Goal: Task Accomplishment & Management: Manage account settings

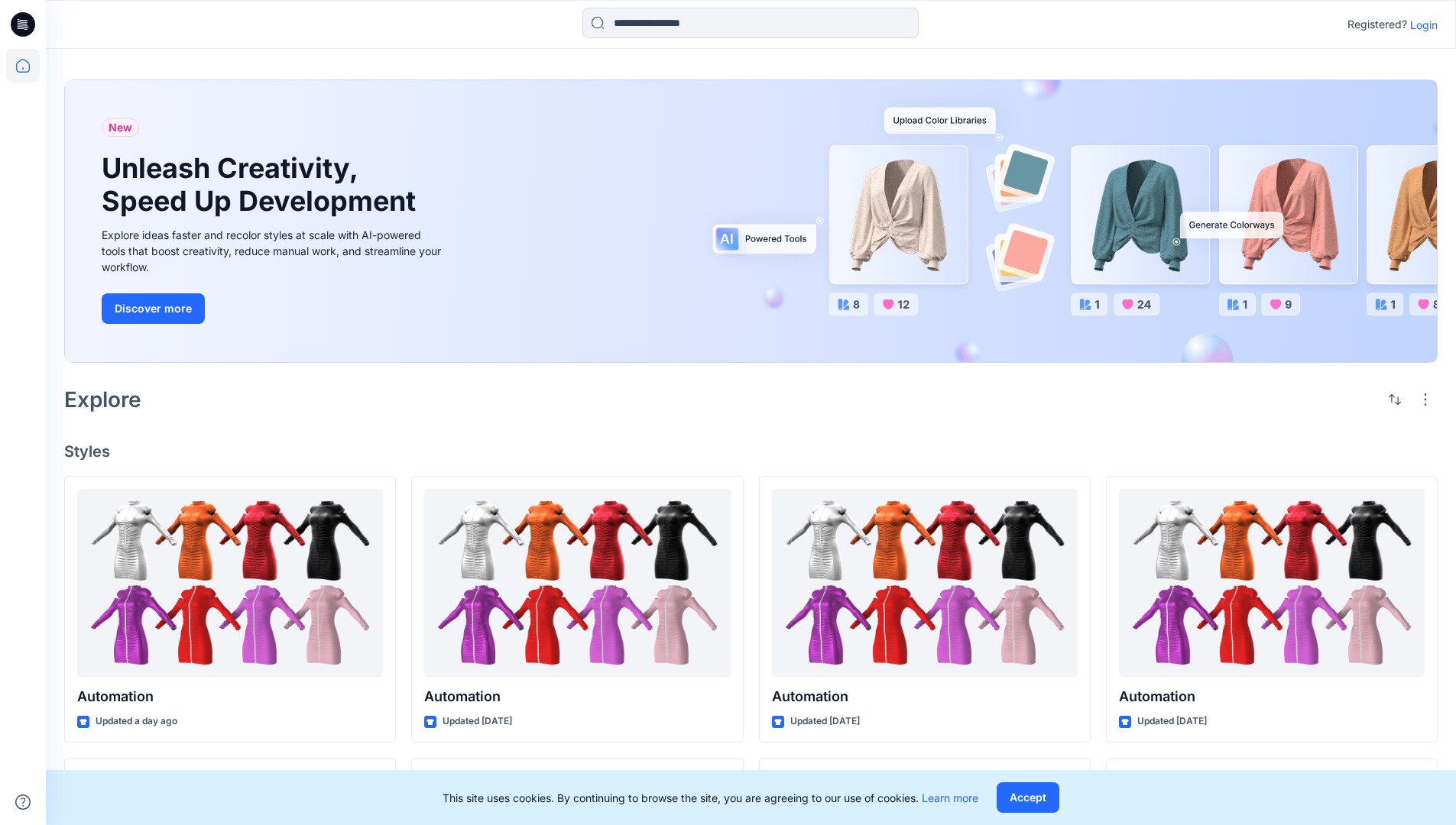
click at [1420, 24] on p "Login" at bounding box center [1424, 24] width 28 height 16
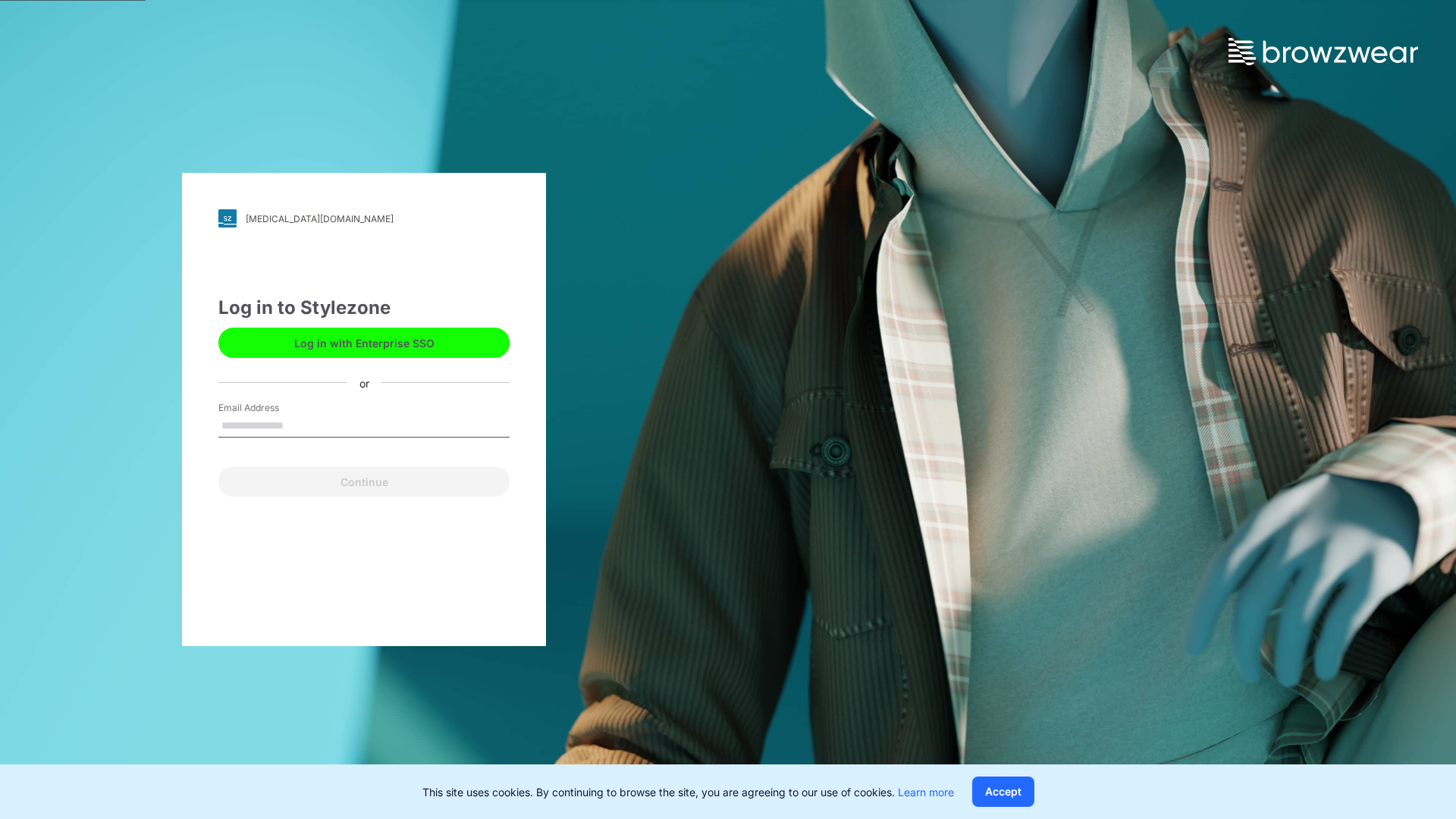
click at [300, 425] on input "Email Address" at bounding box center [364, 426] width 291 height 23
type input "**********"
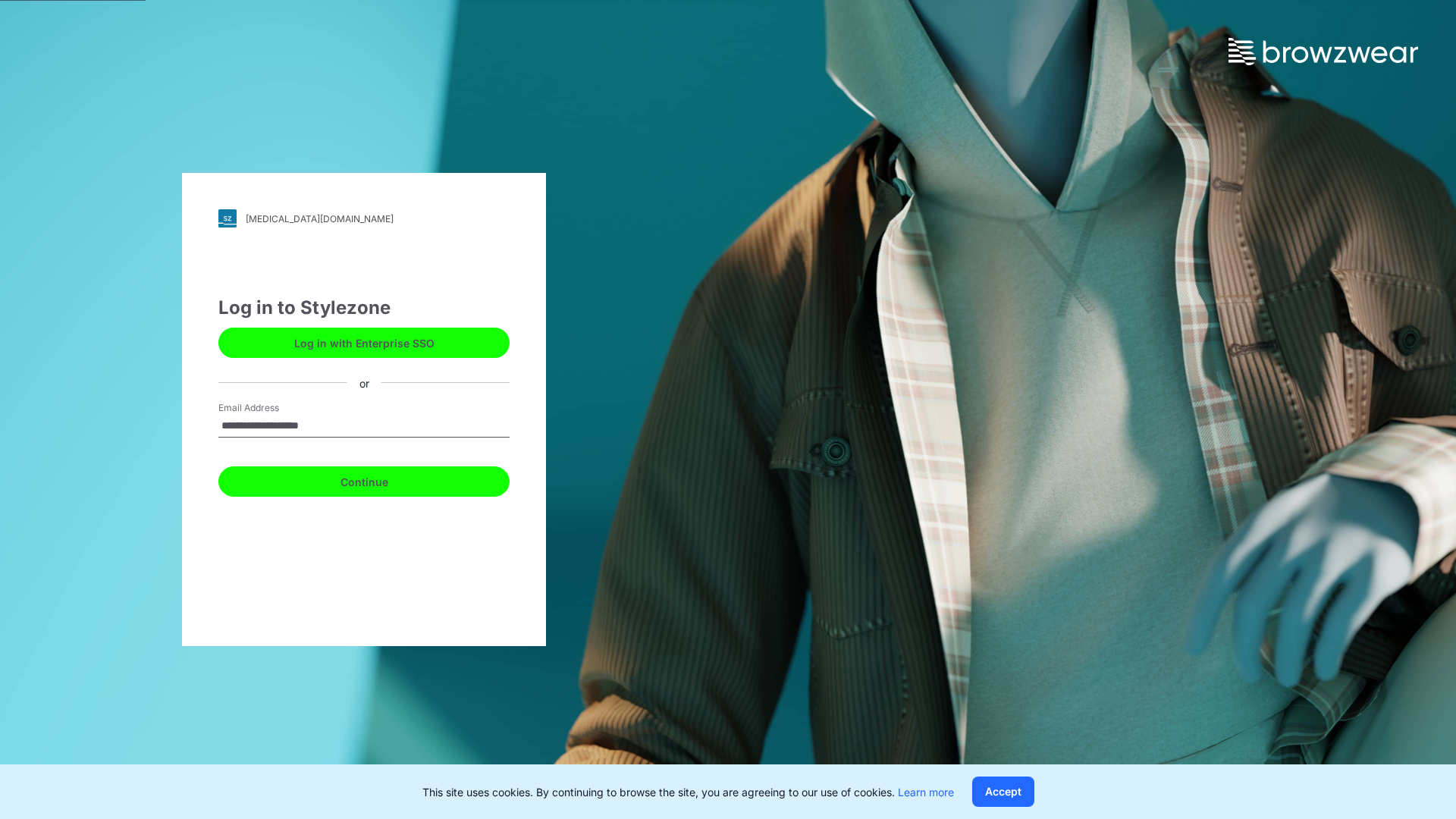
click at [380, 479] on button "Continue" at bounding box center [364, 482] width 291 height 31
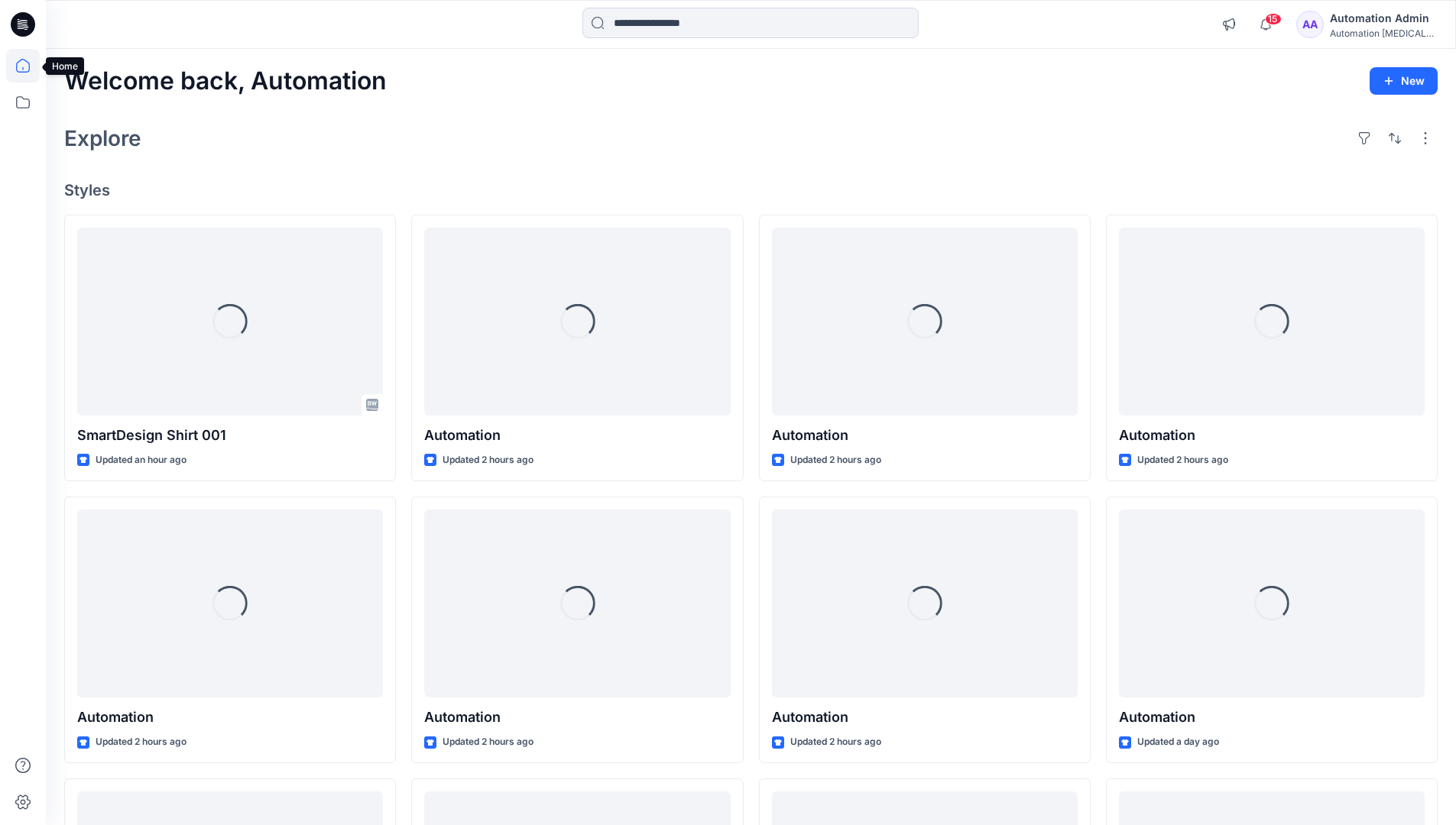
click at [29, 65] on icon at bounding box center [22, 65] width 13 height 13
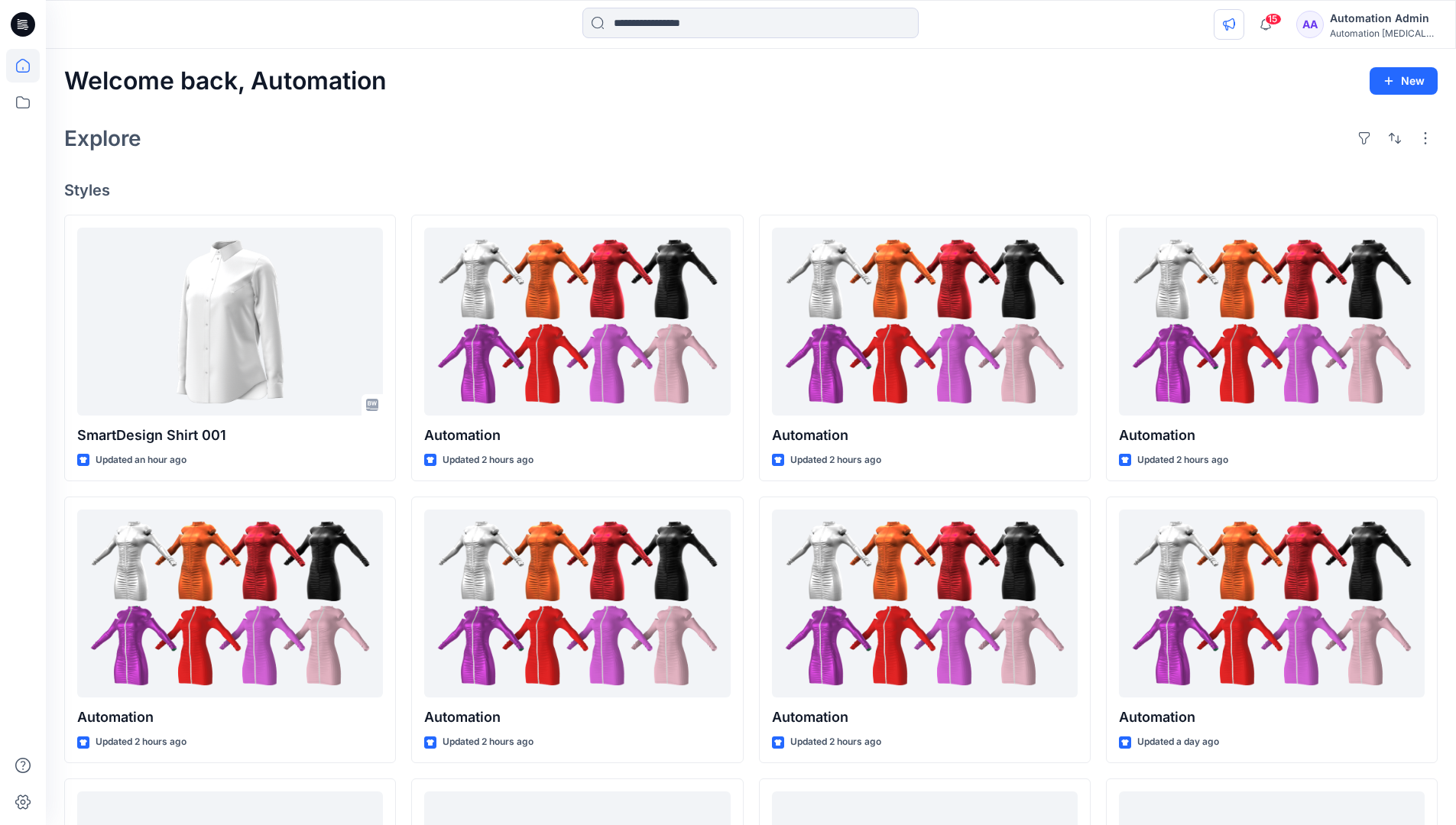
click at [1234, 28] on icon "button" at bounding box center [1228, 24] width 12 height 13
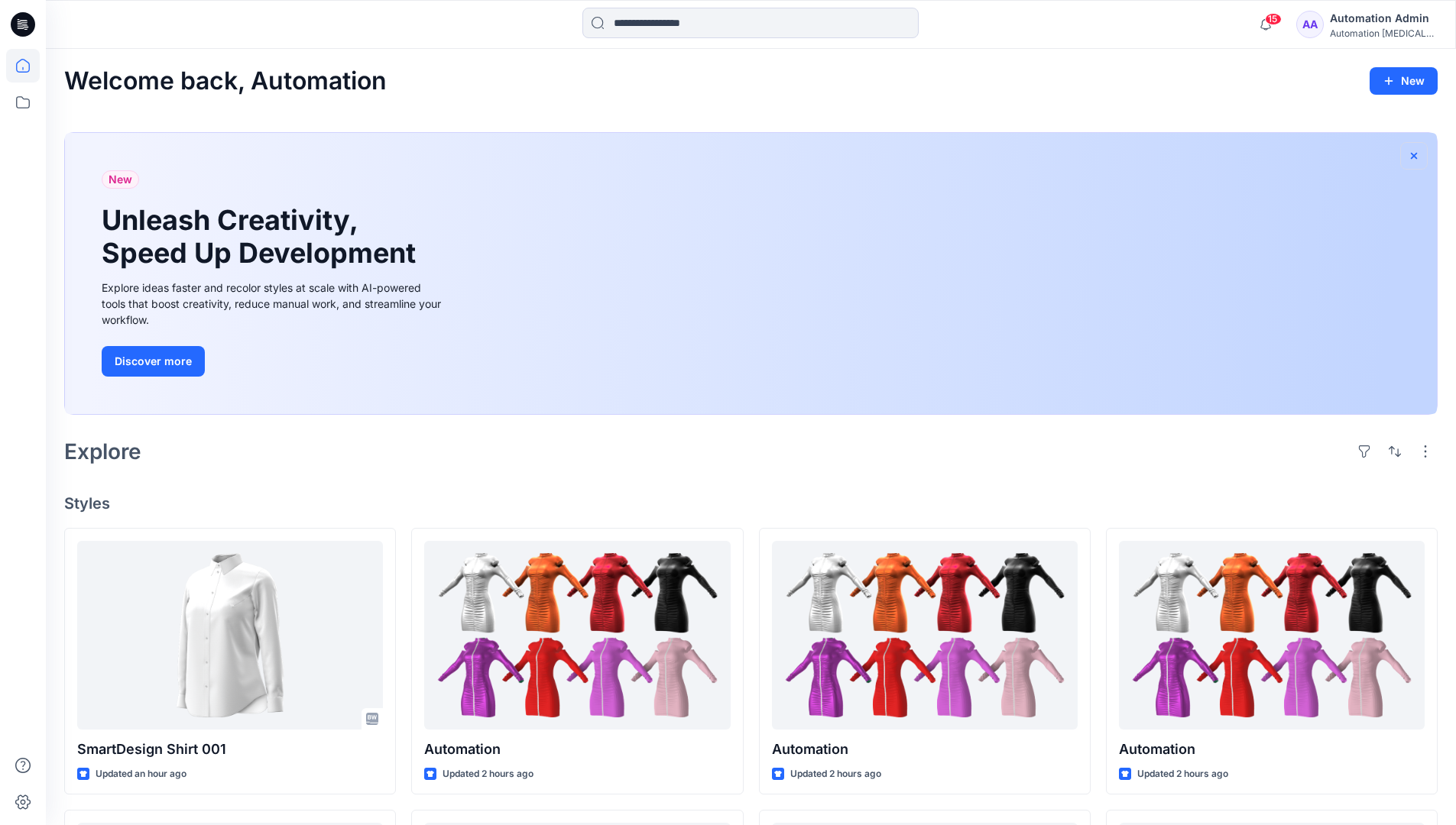
click at [1413, 154] on icon "button" at bounding box center [1414, 156] width 13 height 13
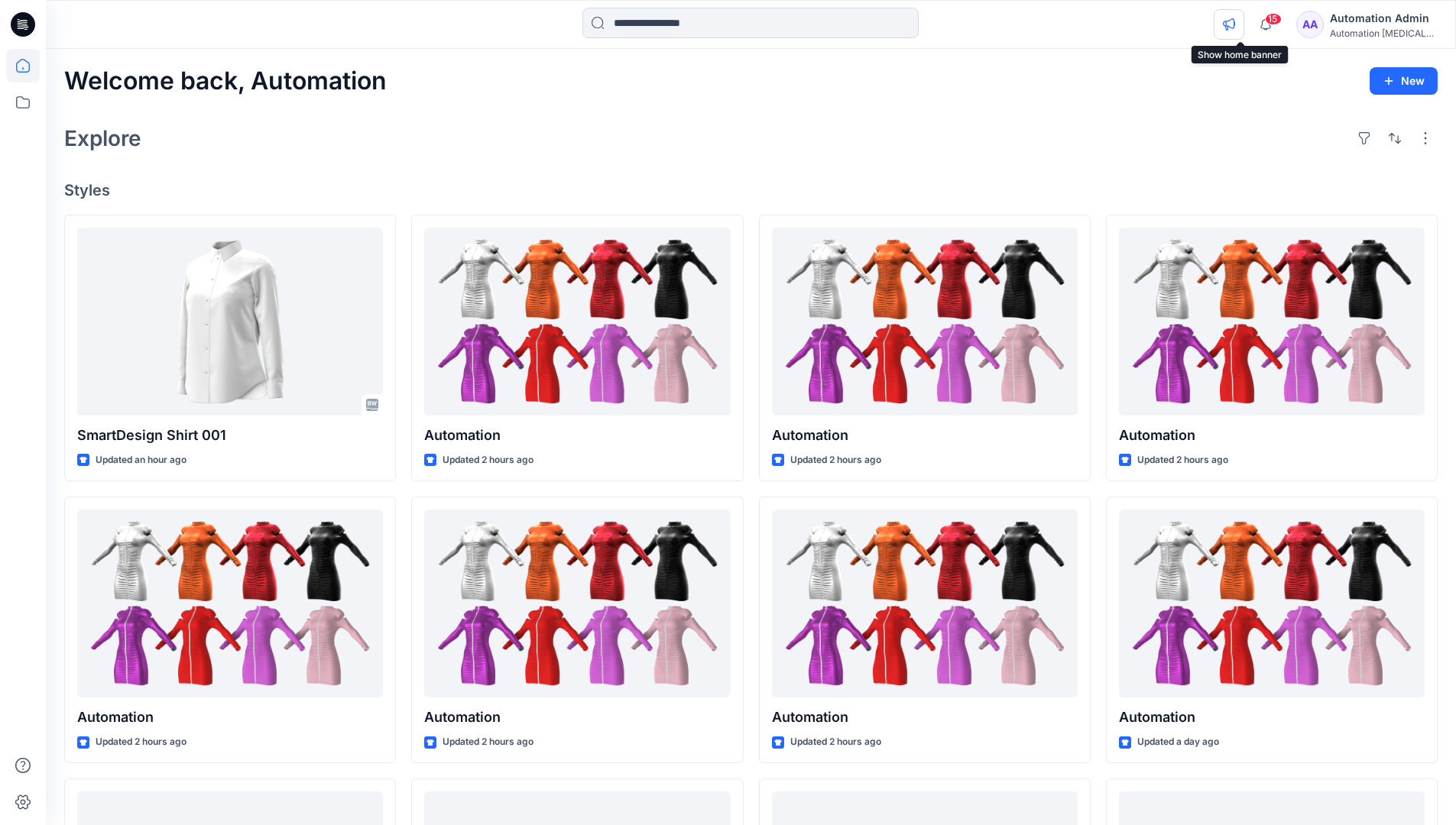
click at [1235, 21] on icon "button" at bounding box center [1229, 24] width 13 height 13
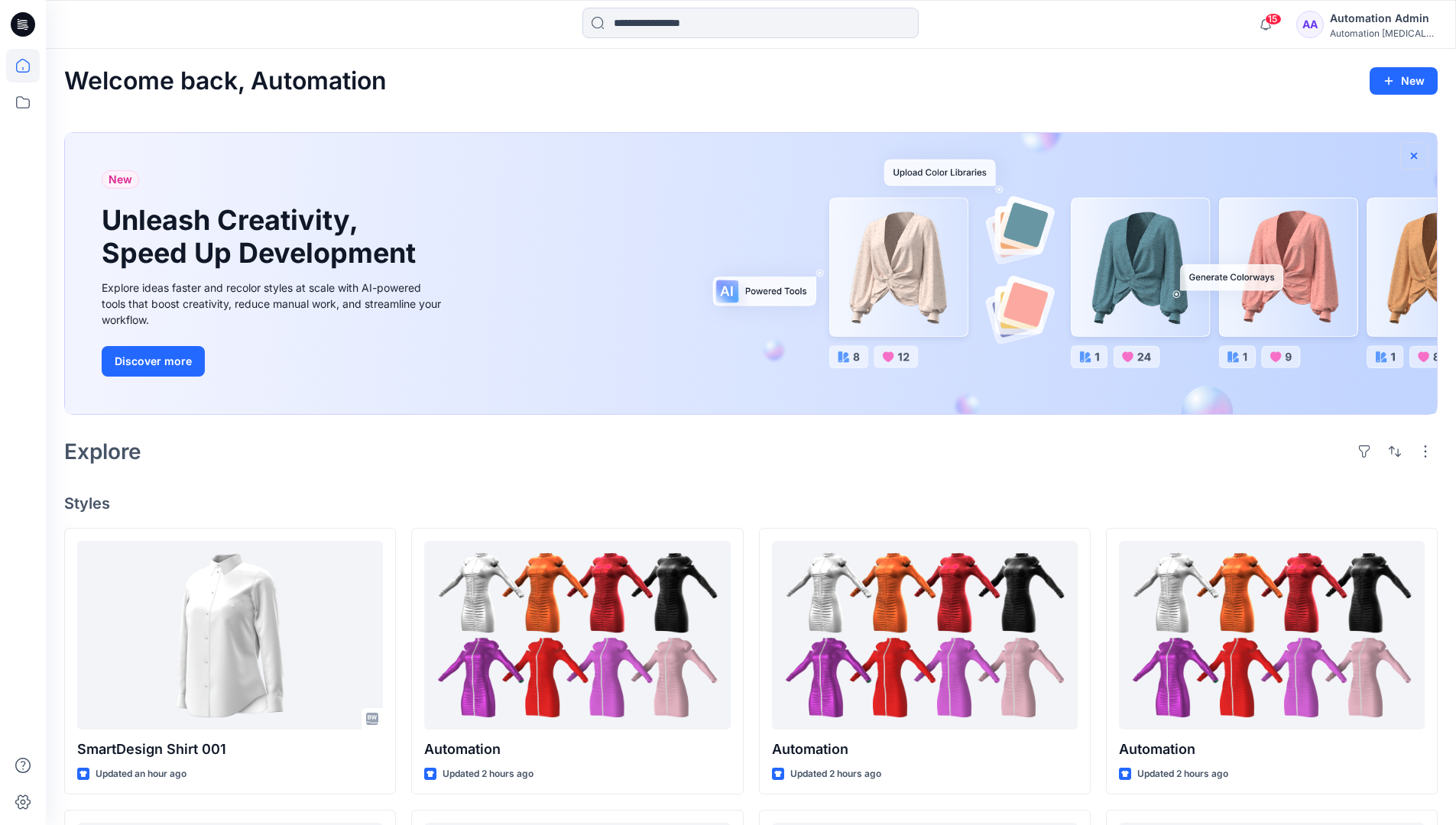
click at [1414, 156] on icon "button" at bounding box center [1414, 155] width 6 height 6
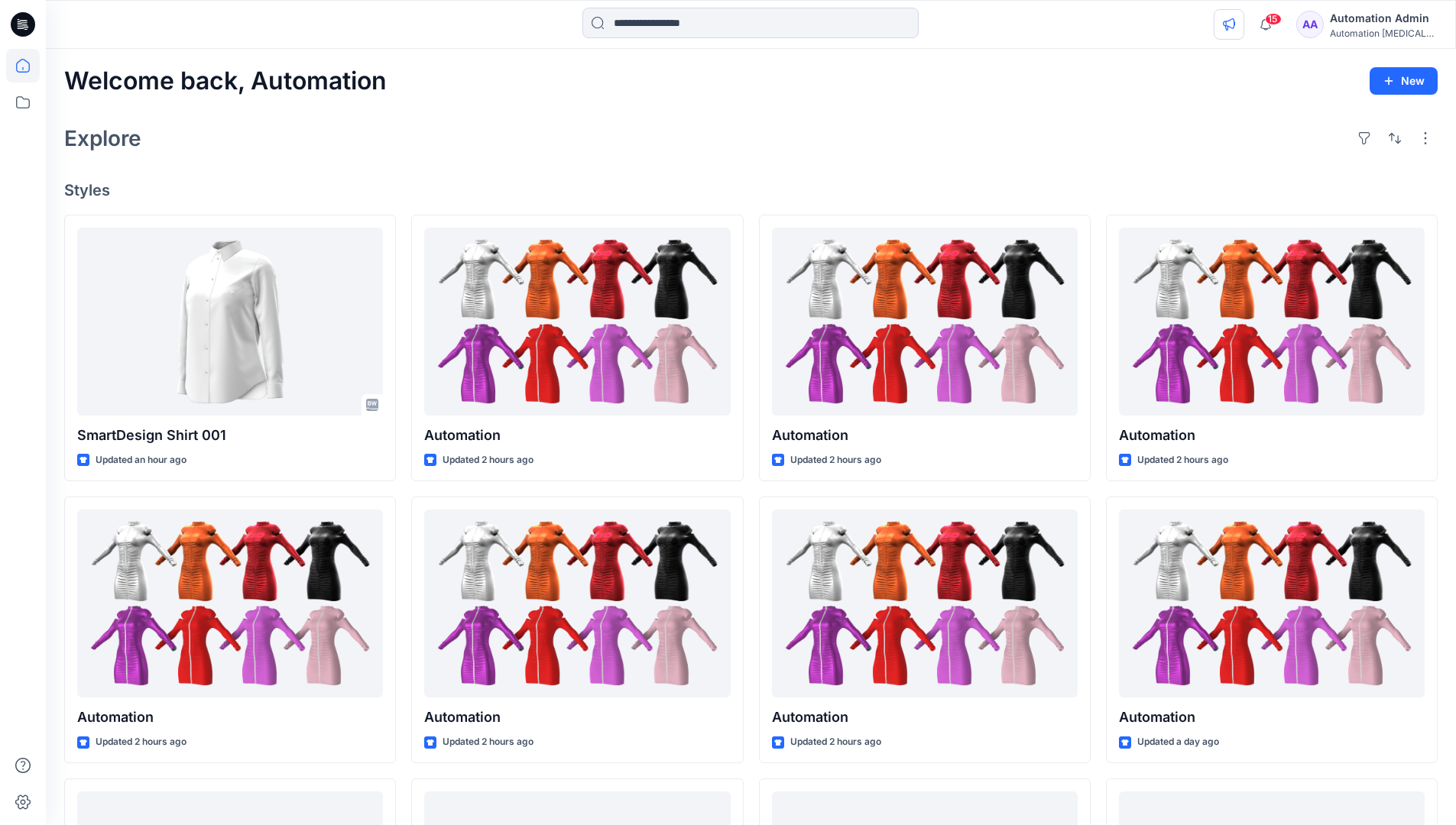
click at [1235, 27] on icon "button" at bounding box center [1229, 24] width 13 height 13
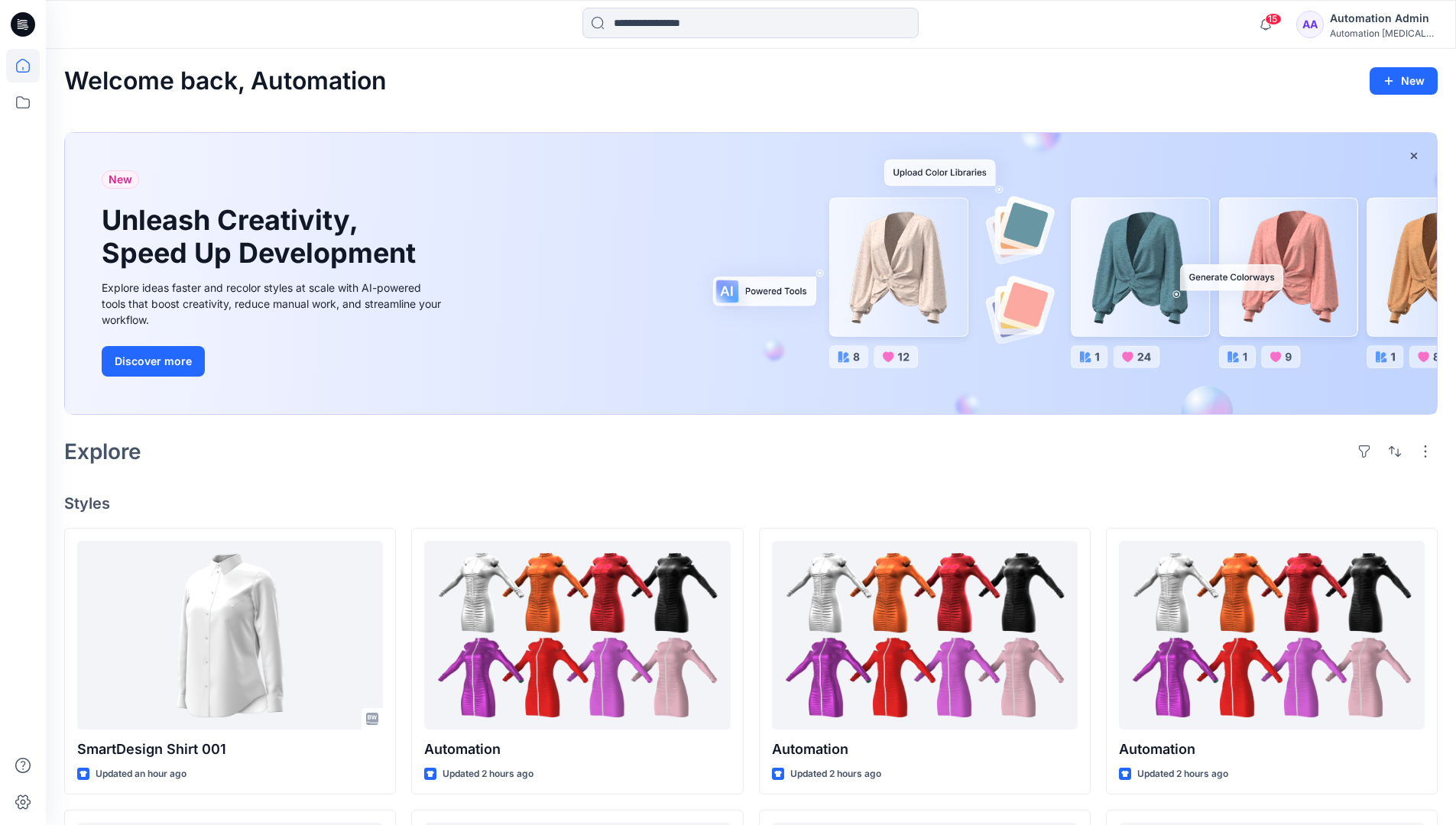
click at [1356, 35] on div "Automation [MEDICAL_DATA]..." at bounding box center [1383, 33] width 107 height 12
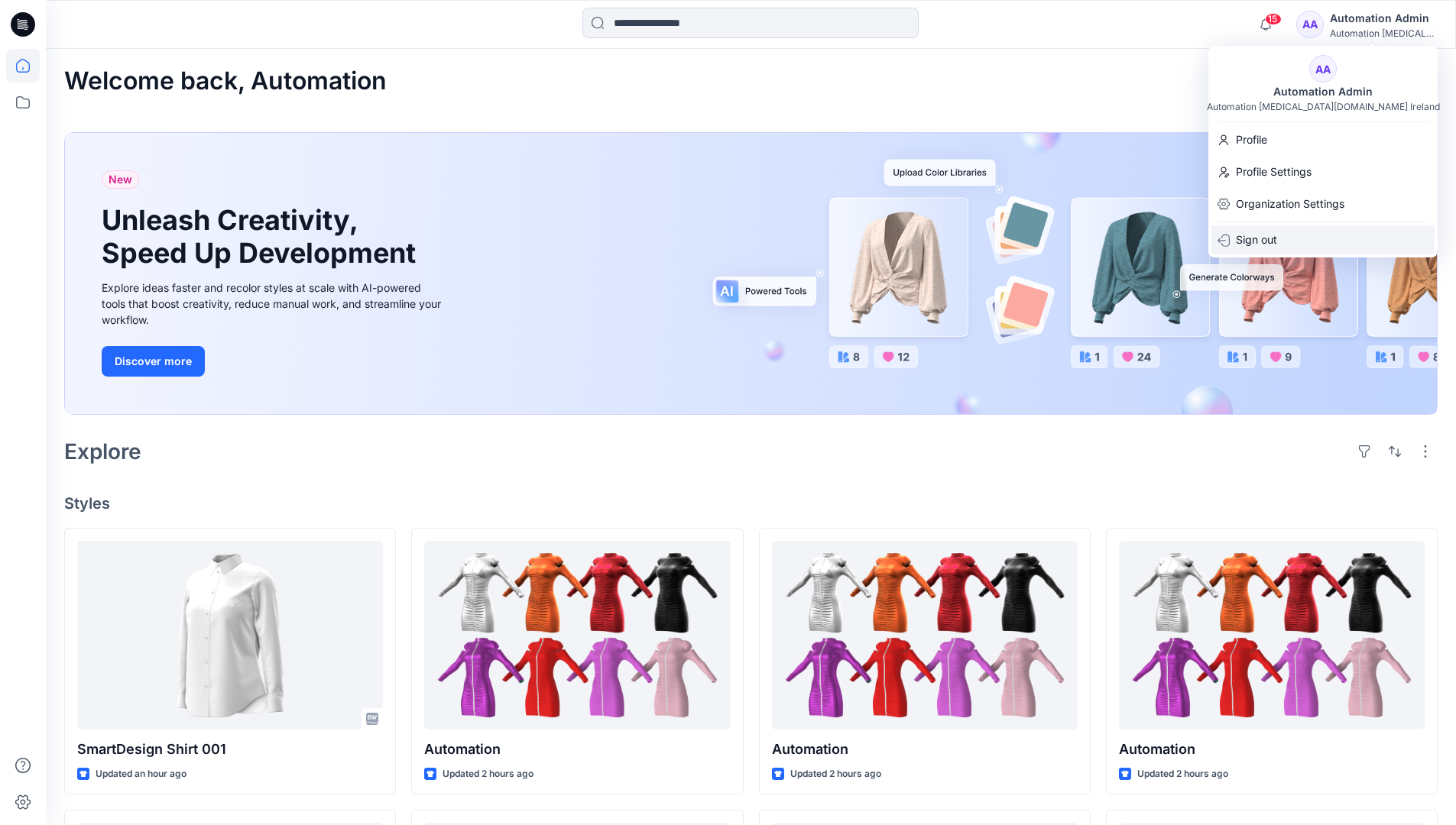
click at [1286, 235] on div "Sign out" at bounding box center [1323, 240] width 223 height 29
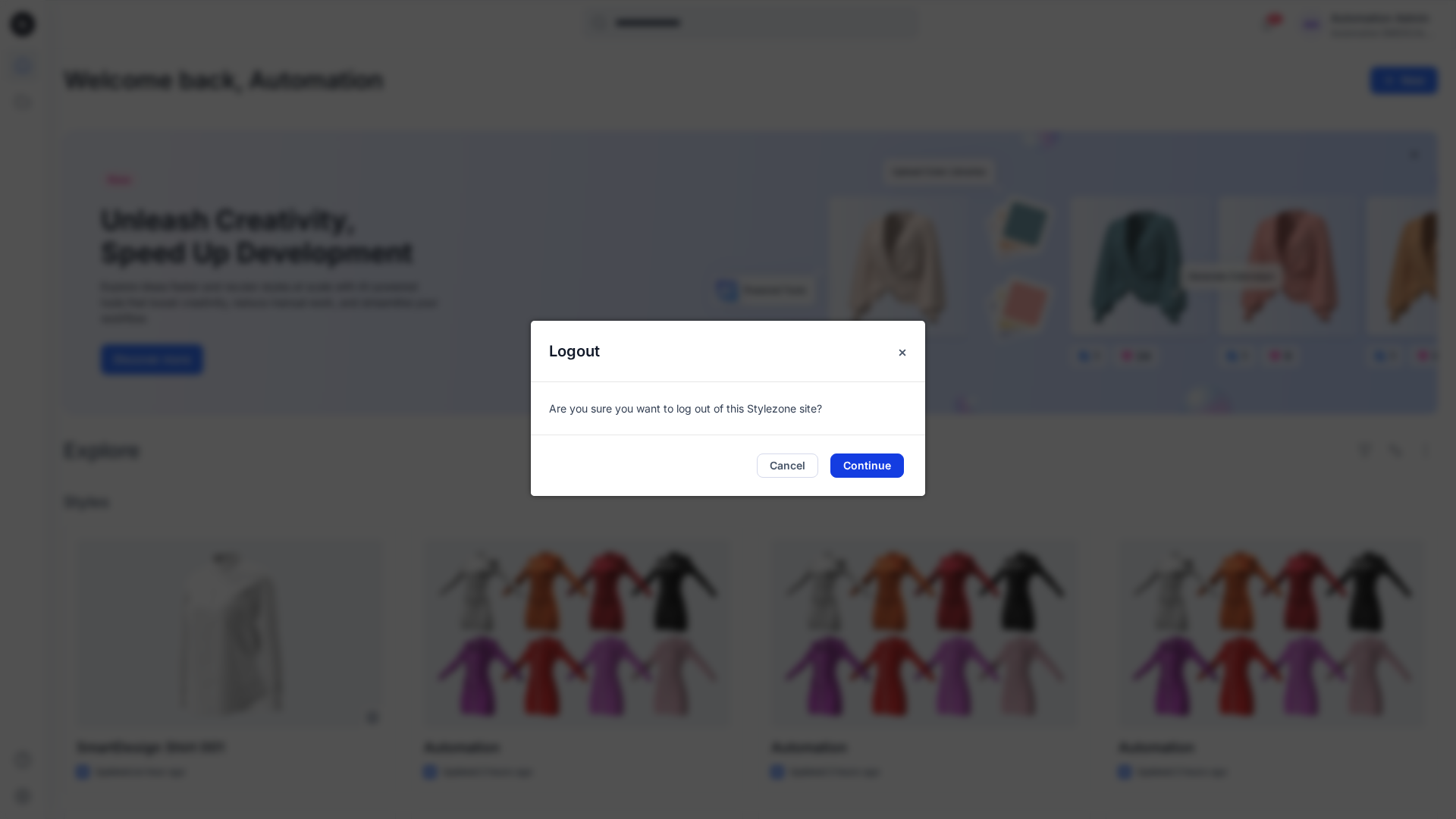
click at [893, 467] on button "Continue" at bounding box center [867, 465] width 74 height 24
